Goal: Task Accomplishment & Management: Manage account settings

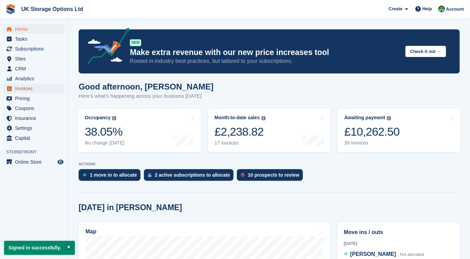
click at [22, 90] on span "Invoices" at bounding box center [35, 89] width 41 height 10
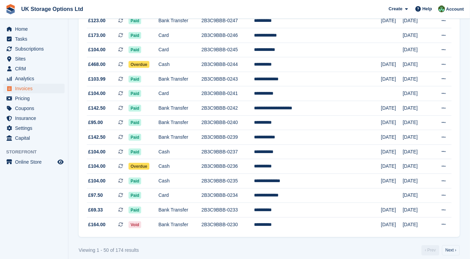
scroll to position [613, 0]
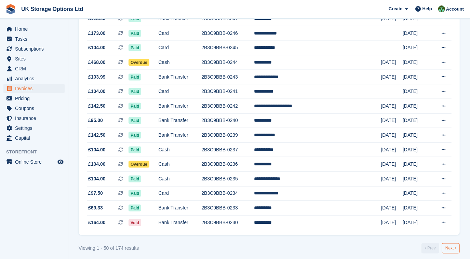
click at [447, 249] on link "Next ›" at bounding box center [451, 249] width 18 height 10
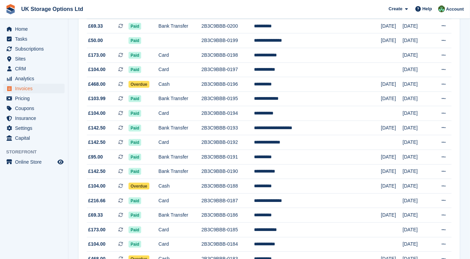
scroll to position [616, 0]
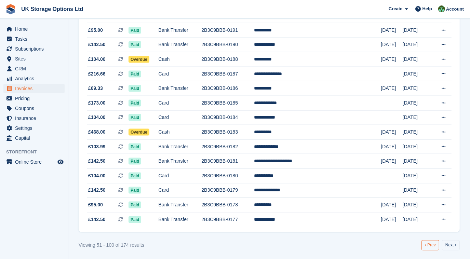
click at [435, 241] on link "‹ Prev" at bounding box center [431, 245] width 18 height 10
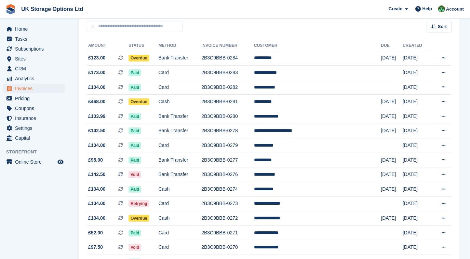
scroll to position [66, 0]
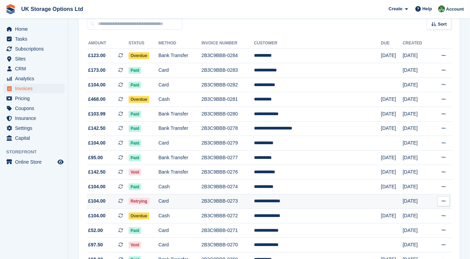
click at [186, 202] on td "Card" at bounding box center [180, 201] width 43 height 15
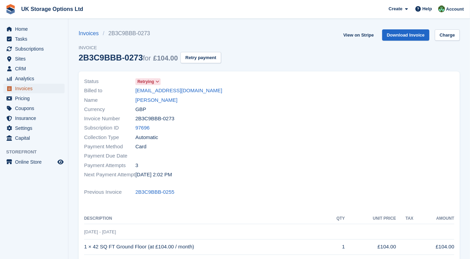
click at [32, 90] on span "Invoices" at bounding box center [35, 89] width 41 height 10
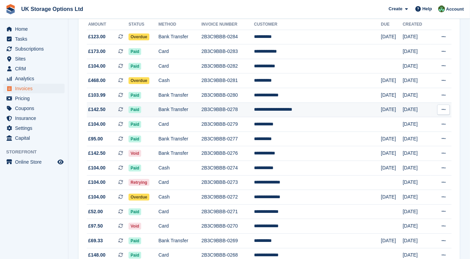
scroll to position [86, 0]
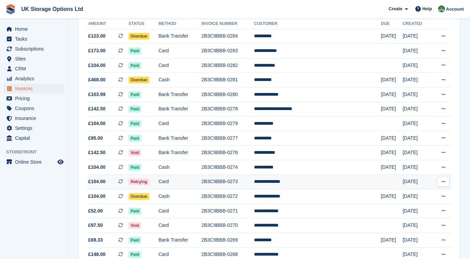
click at [149, 184] on span "Retrying" at bounding box center [139, 182] width 21 height 7
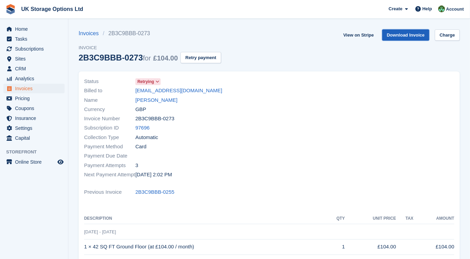
click at [406, 36] on link "Download Invoice" at bounding box center [406, 34] width 48 height 11
click at [44, 89] on span "Invoices" at bounding box center [35, 89] width 41 height 10
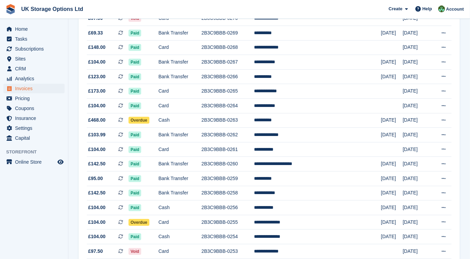
scroll to position [295, 0]
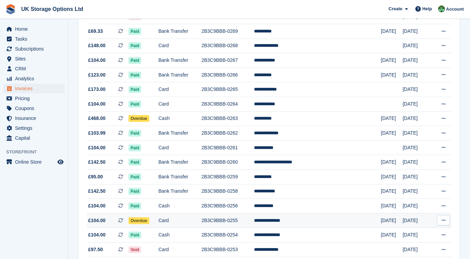
click at [238, 221] on td "2B3C9BBB-0255" at bounding box center [227, 220] width 53 height 15
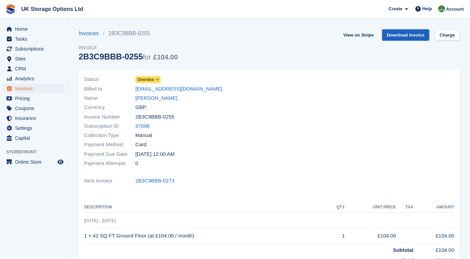
click at [402, 37] on link "Download Invoice" at bounding box center [406, 34] width 48 height 11
